Goal: Task Accomplishment & Management: Manage account settings

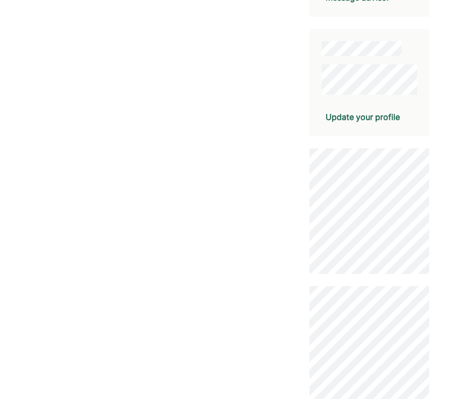
scroll to position [251, 0]
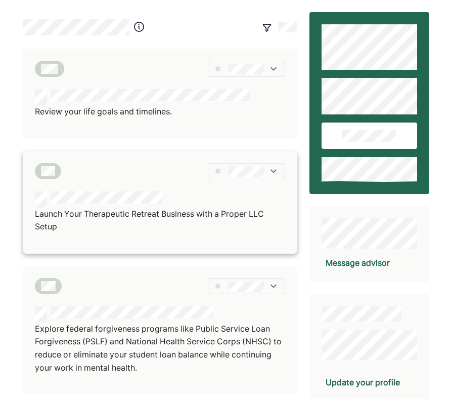
scroll to position [22, 0]
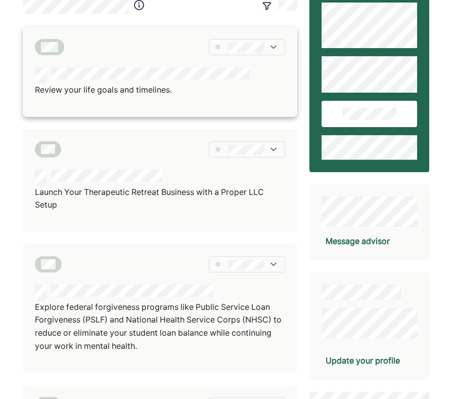
click at [166, 100] on div "Review your life goals and timelines." at bounding box center [160, 87] width 250 height 41
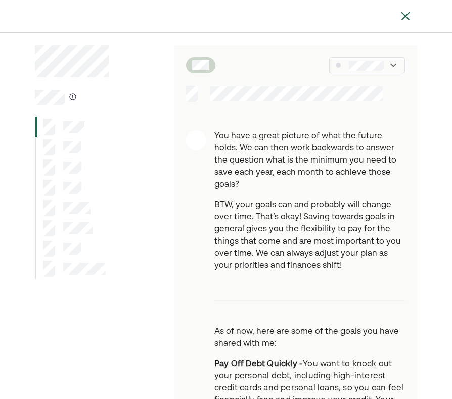
click at [60, 145] on div at bounding box center [62, 147] width 38 height 16
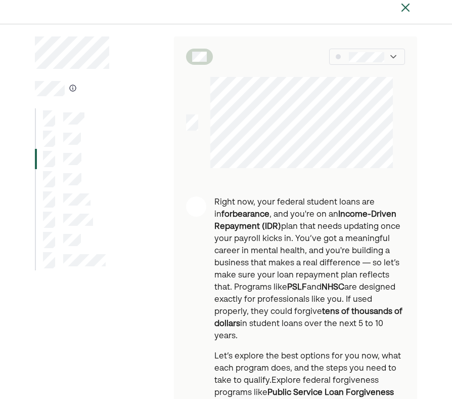
scroll to position [10, 0]
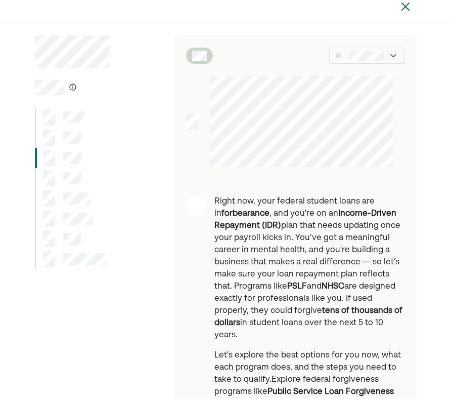
click at [57, 174] on div at bounding box center [62, 178] width 39 height 16
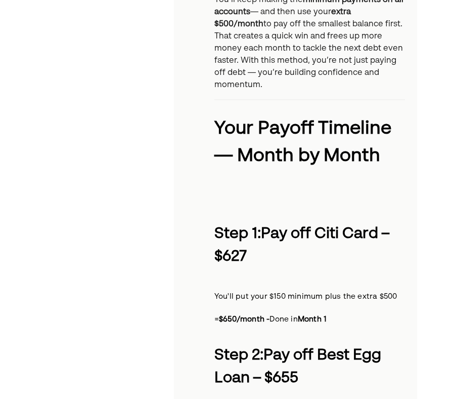
scroll to position [1004, 0]
